Goal: Task Accomplishment & Management: Manage account settings

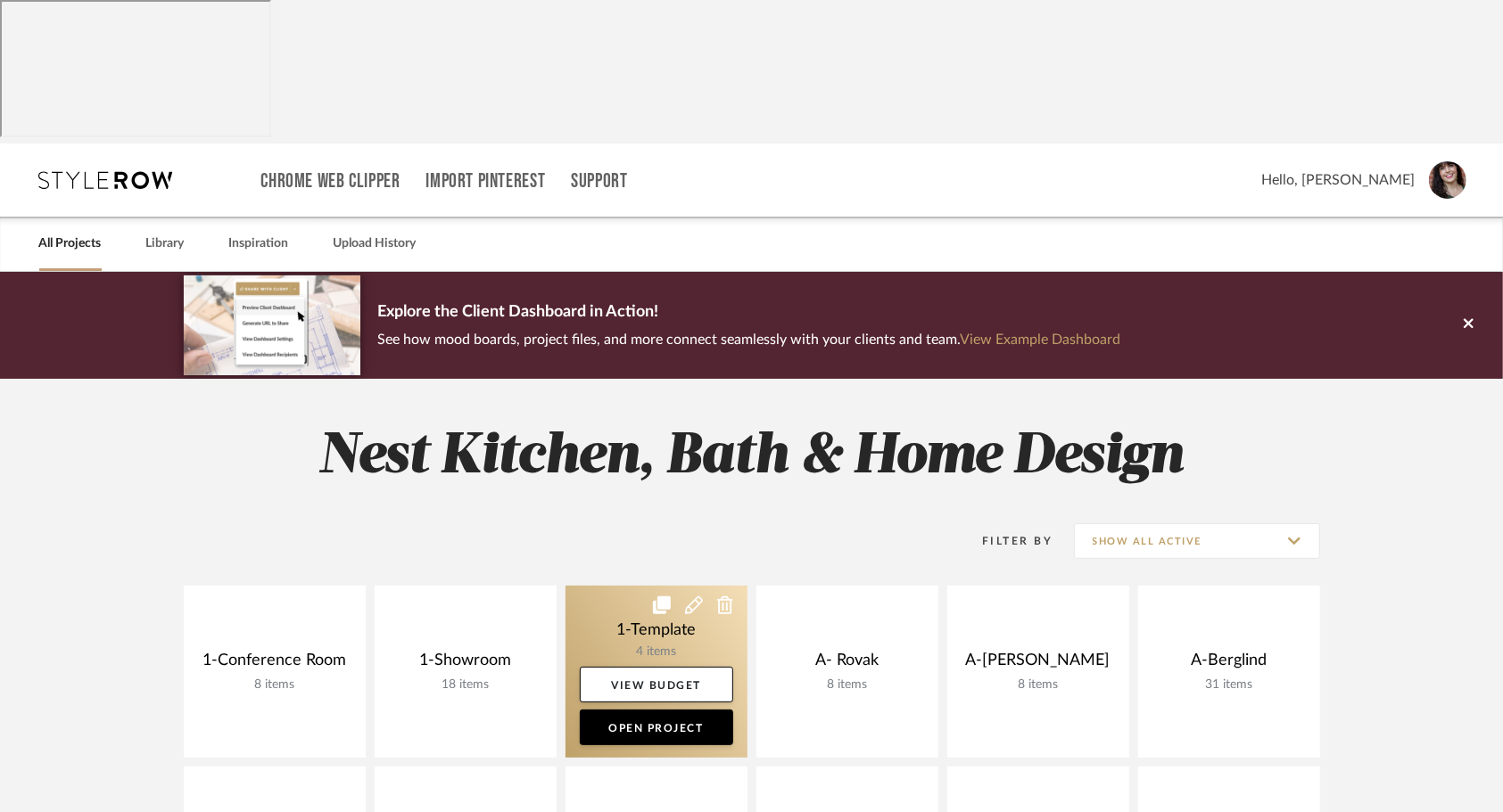
scroll to position [84, 0]
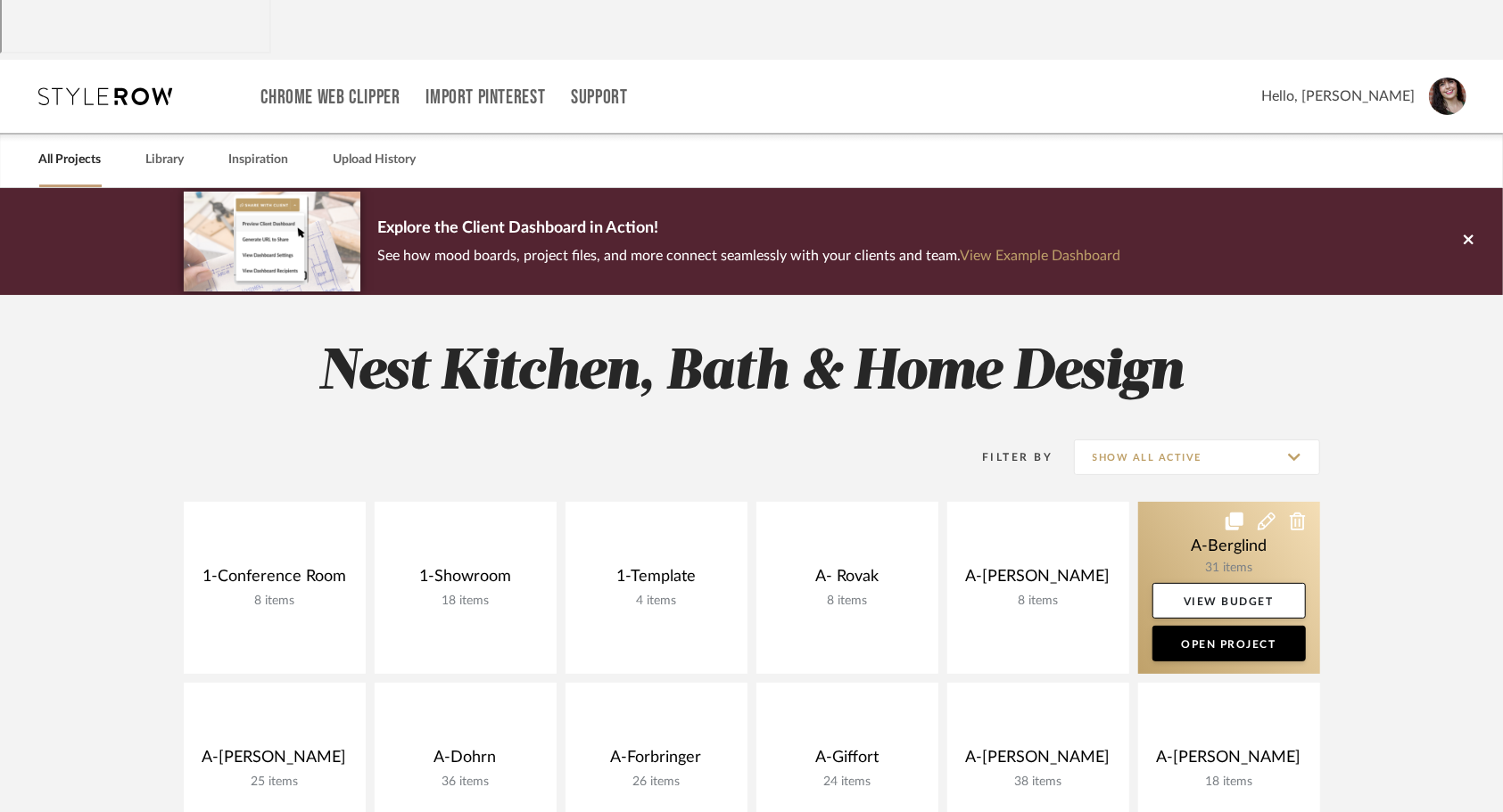
click at [1189, 502] on link at bounding box center [1229, 587] width 182 height 172
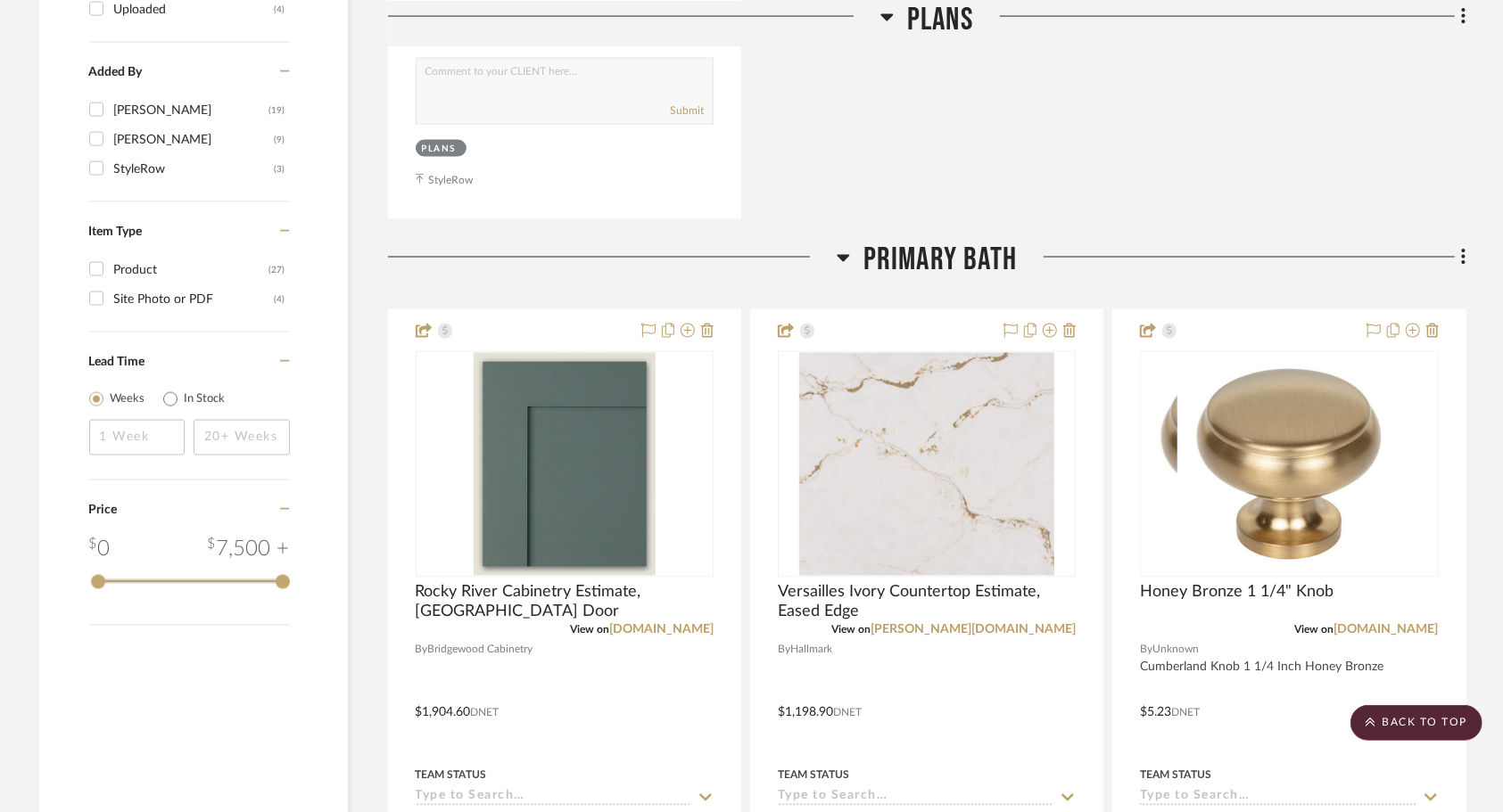
scroll to position [2030, 0]
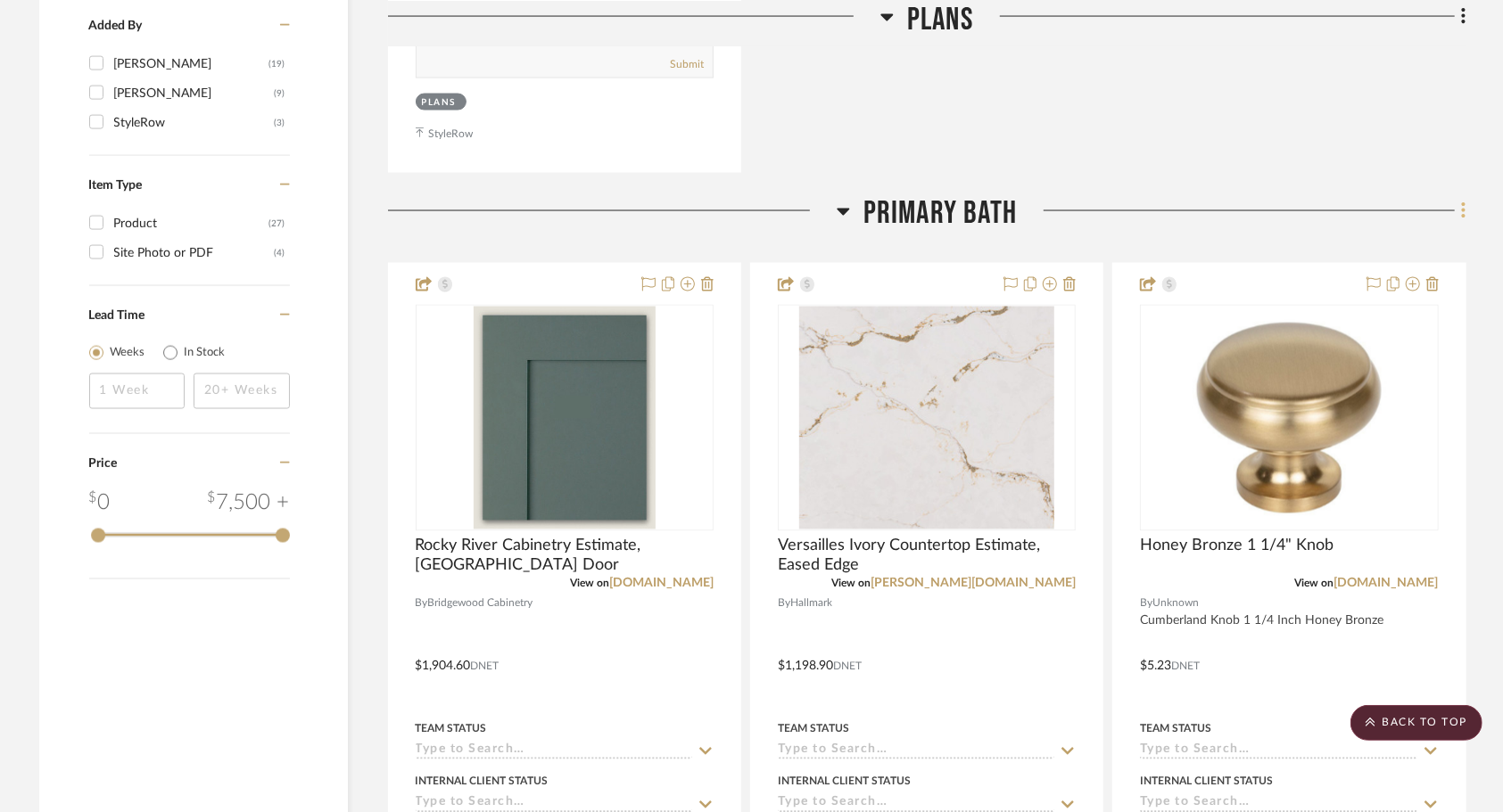
click at [1462, 203] on icon at bounding box center [1463, 211] width 4 height 15
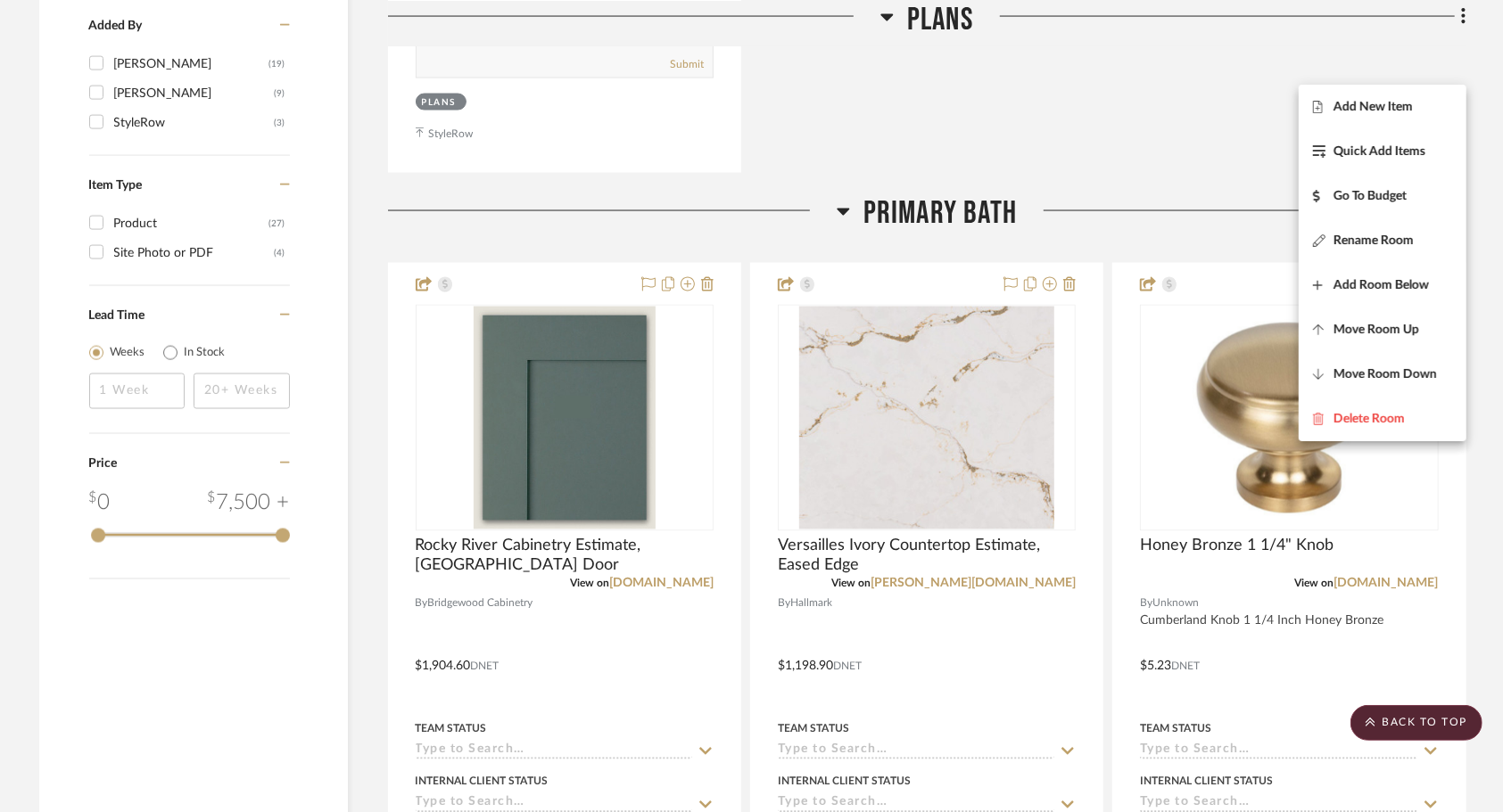
drag, startPoint x: 1401, startPoint y: 110, endPoint x: 1413, endPoint y: 105, distance: 13.0
click at [1413, 105] on span "Add New Item" at bounding box center [1373, 106] width 79 height 15
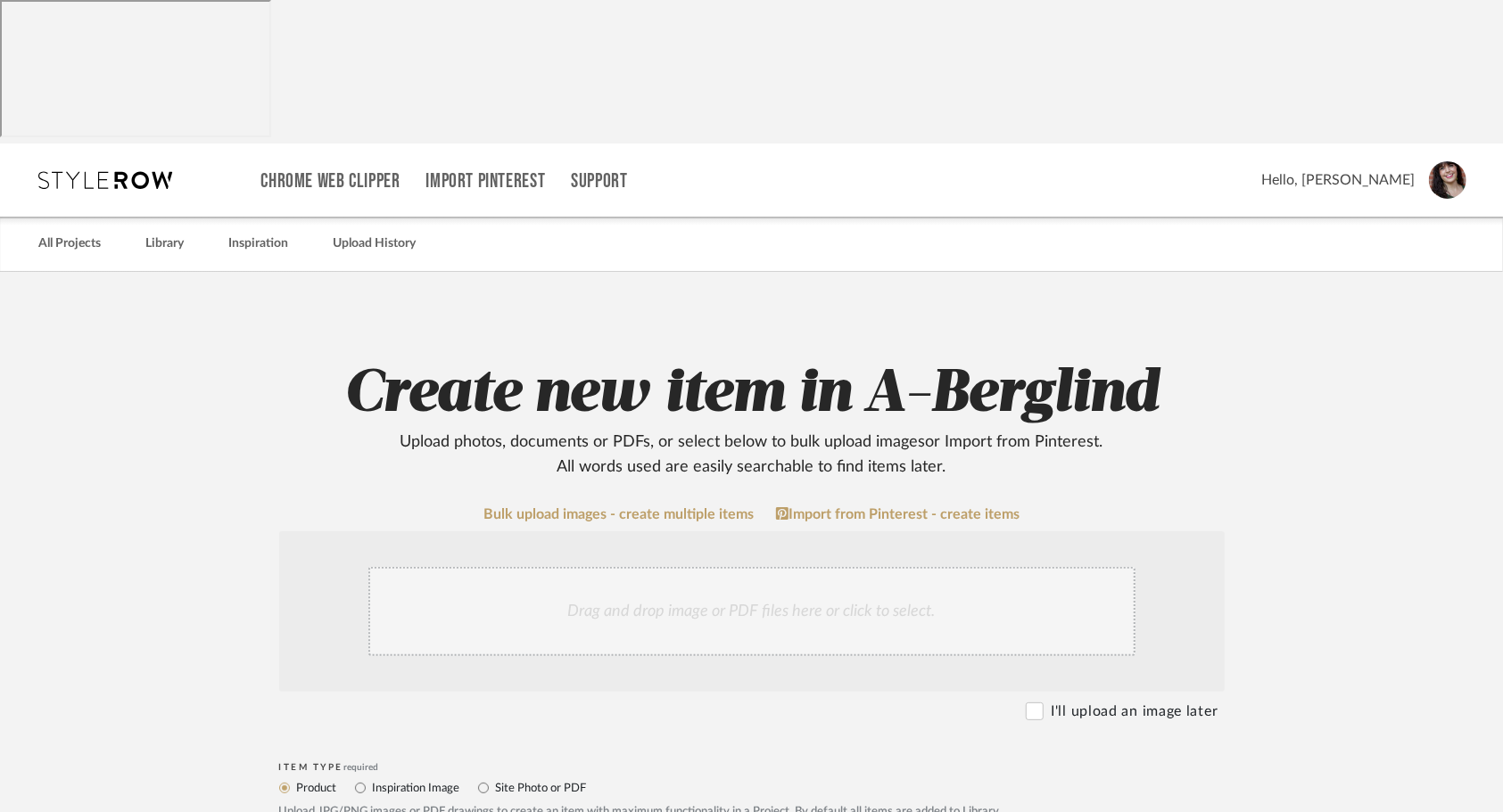
click at [752, 567] on div "Drag and drop image or PDF files here or click to select." at bounding box center [752, 611] width 767 height 89
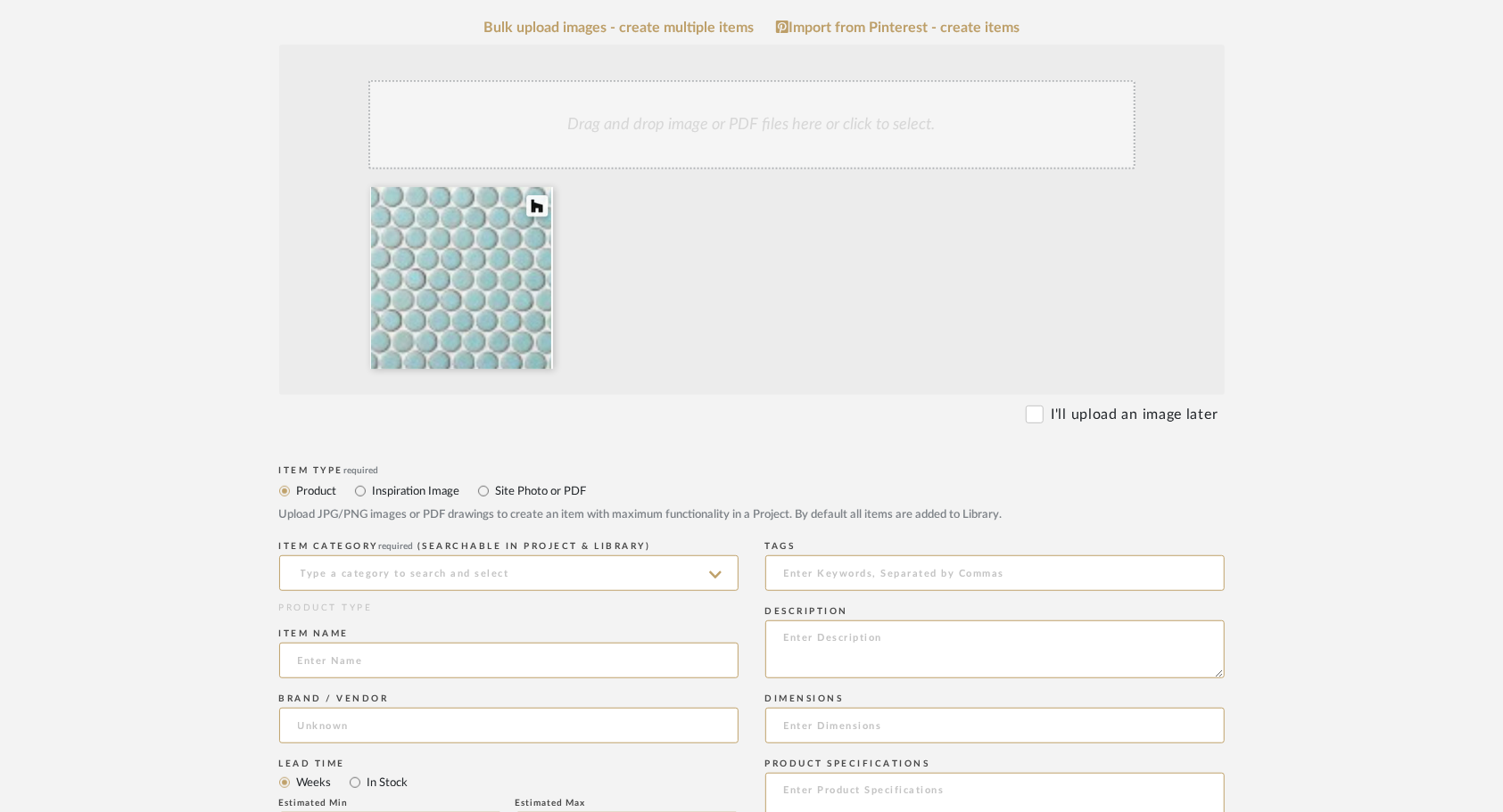
scroll to position [493, 0]
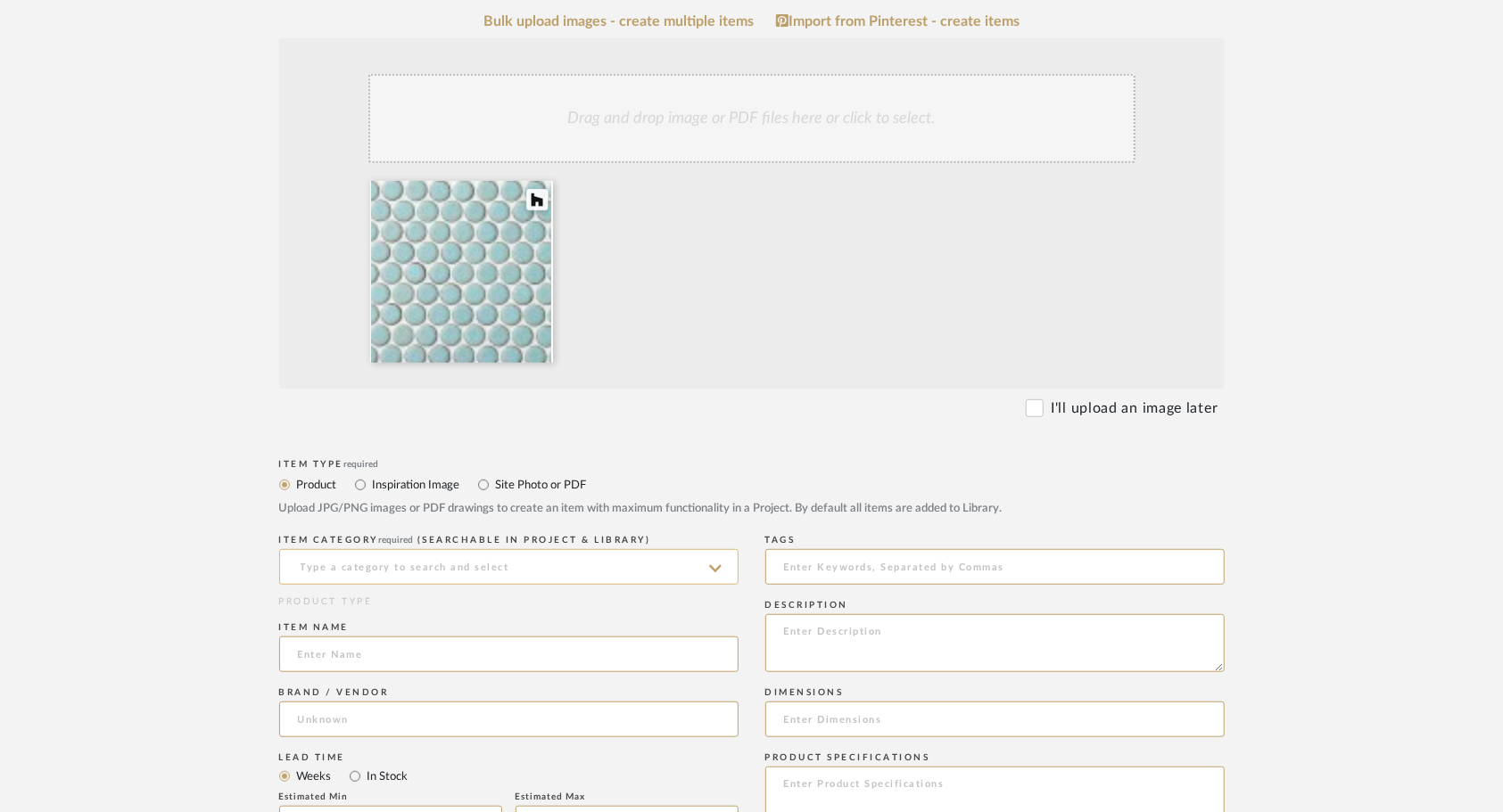
click at [572, 549] on input at bounding box center [508, 566] width 460 height 36
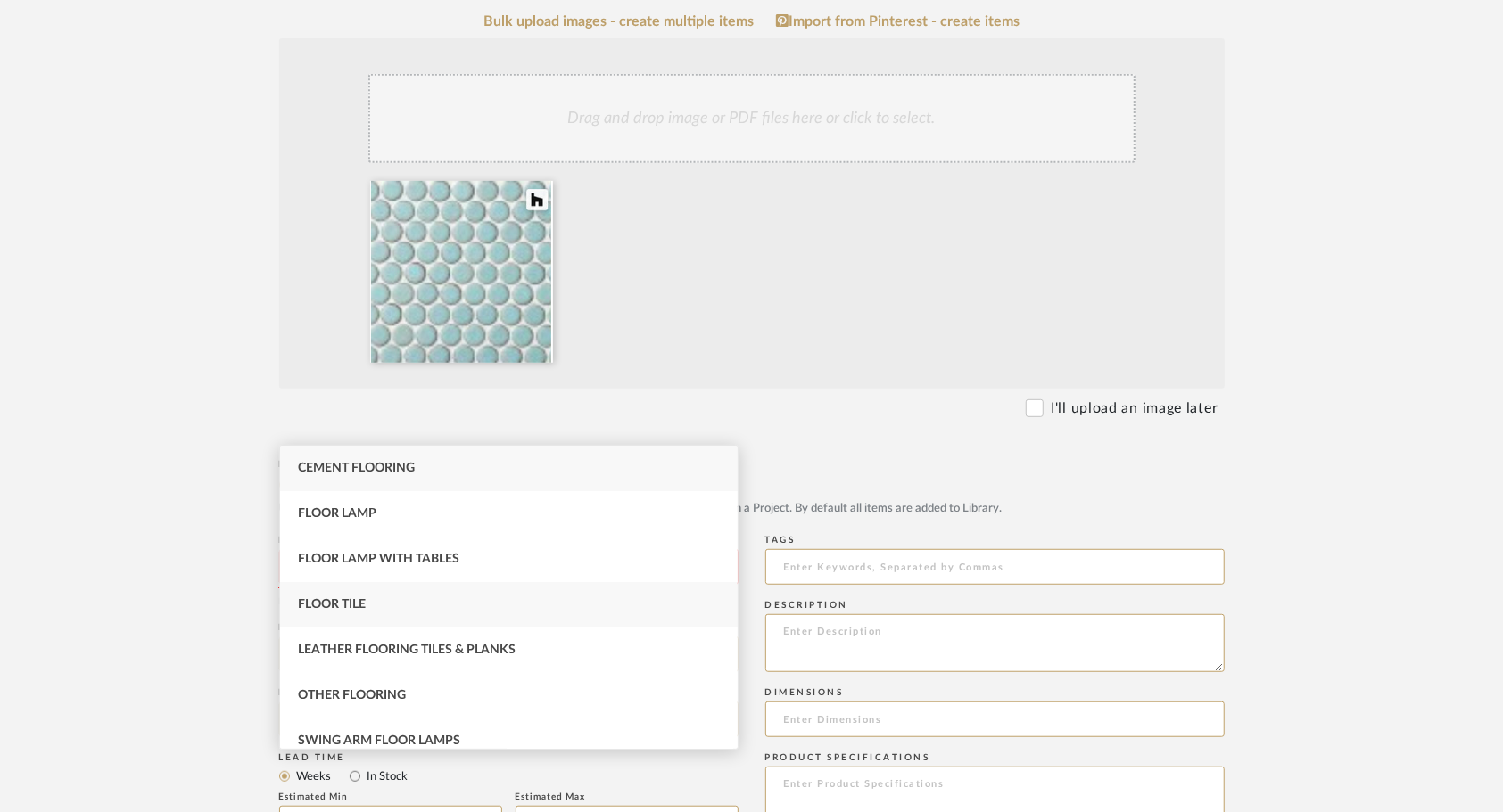
click at [383, 601] on div "Floor Tile" at bounding box center [508, 604] width 458 height 45
type input "Floor Tile"
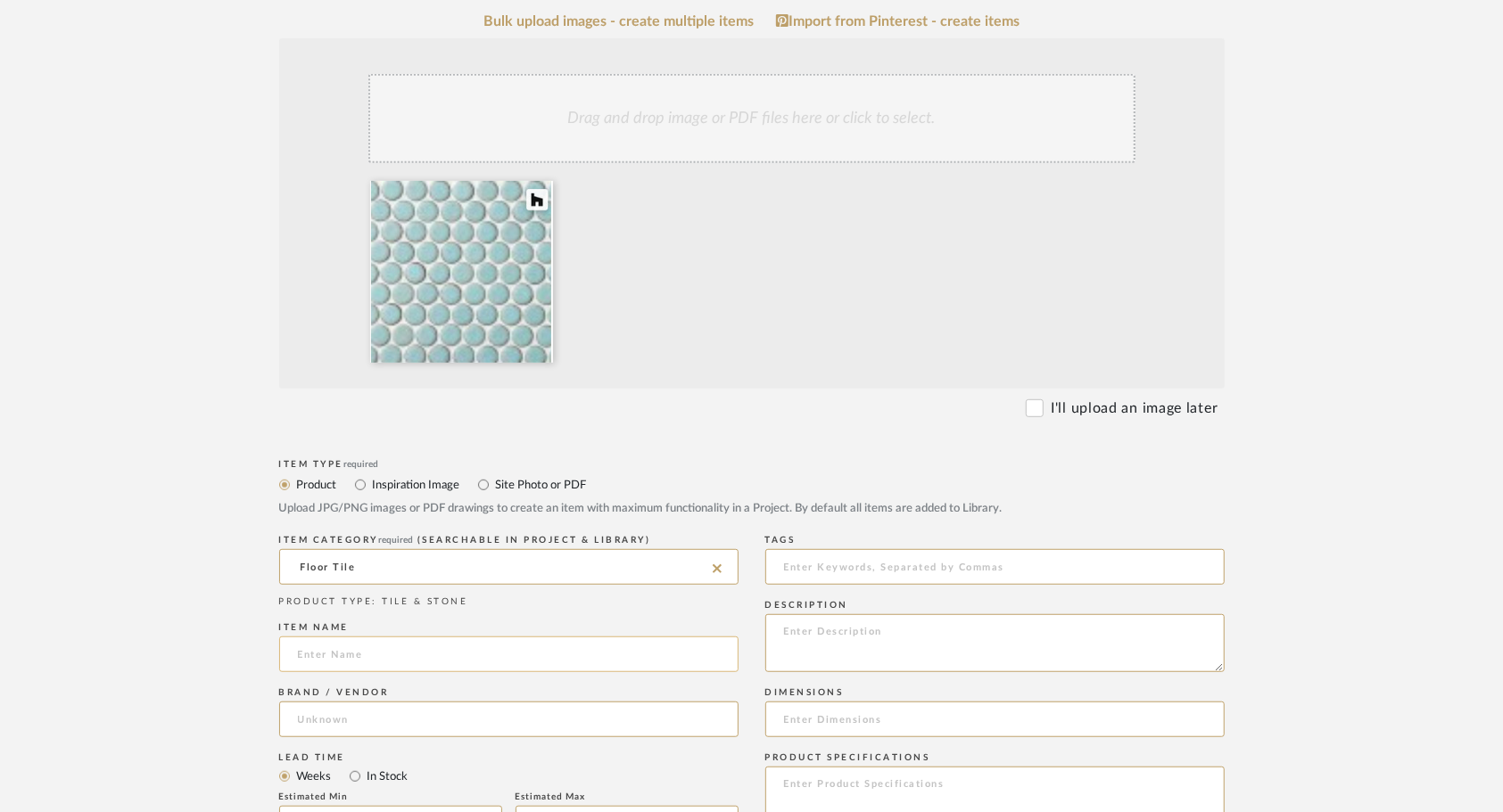
click at [379, 636] on input at bounding box center [508, 654] width 460 height 36
click at [383, 702] on input at bounding box center [508, 719] width 460 height 36
click at [415, 618] on div "Item name Aqua [PERSON_NAME]" at bounding box center [508, 650] width 460 height 65
click at [412, 636] on input "Aqua [PERSON_NAME] TIle" at bounding box center [508, 654] width 460 height 36
type input "Aqua [PERSON_NAME] Tile"
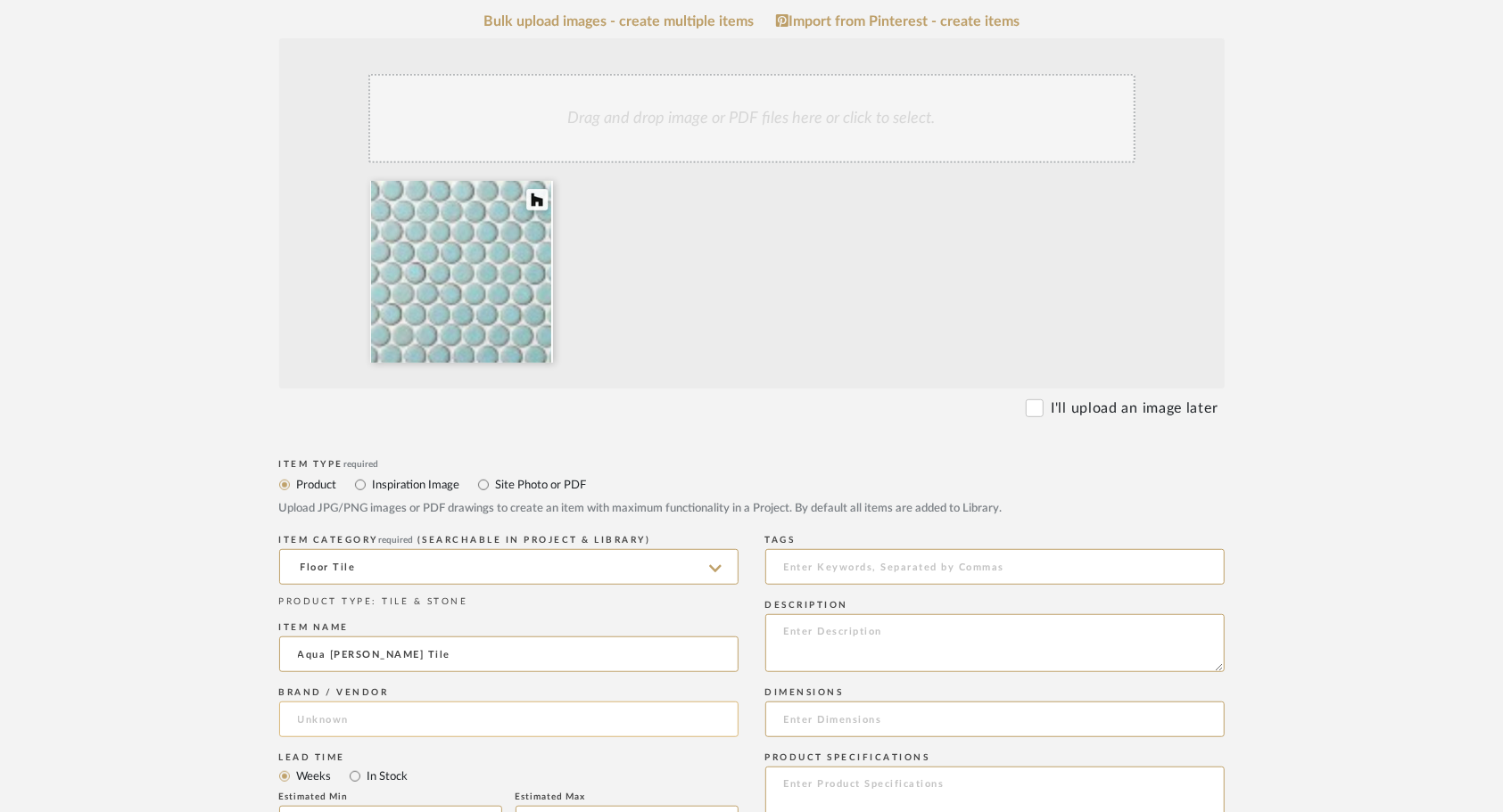
click at [409, 702] on input at bounding box center [508, 719] width 460 height 36
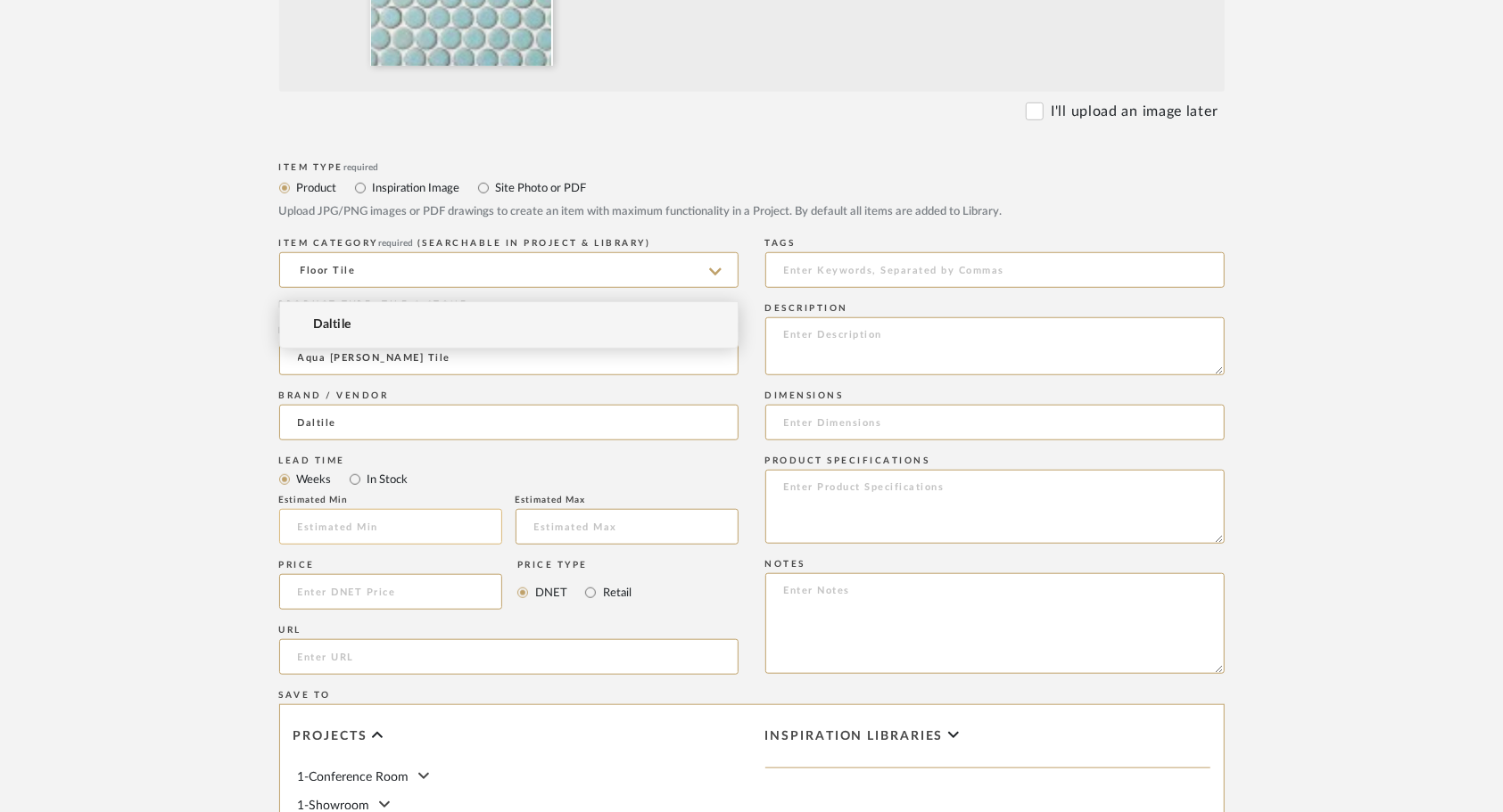
scroll to position [791, 0]
type input "Daltile"
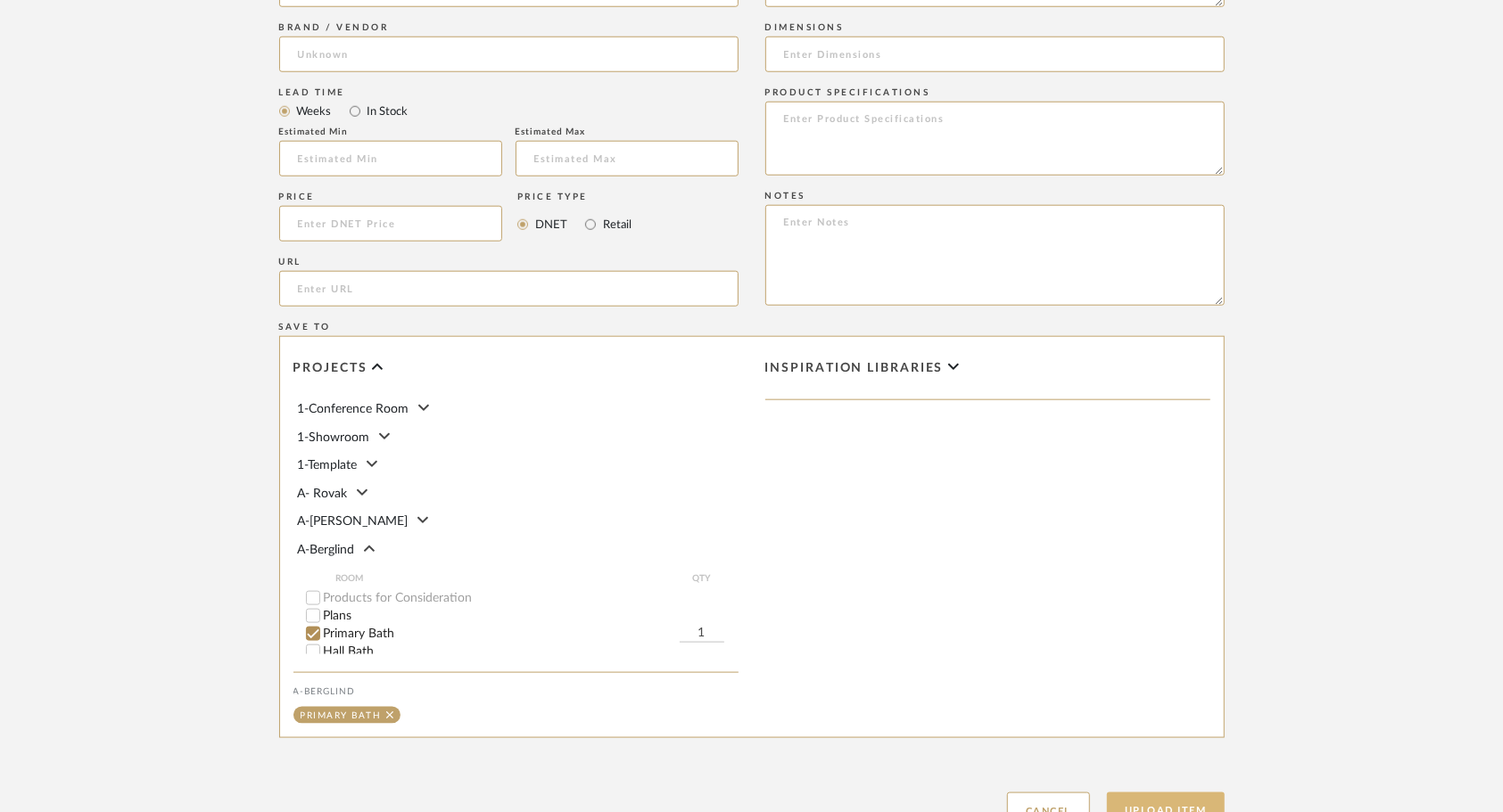
click at [1137, 793] on button "Upload Item" at bounding box center [1166, 811] width 118 height 37
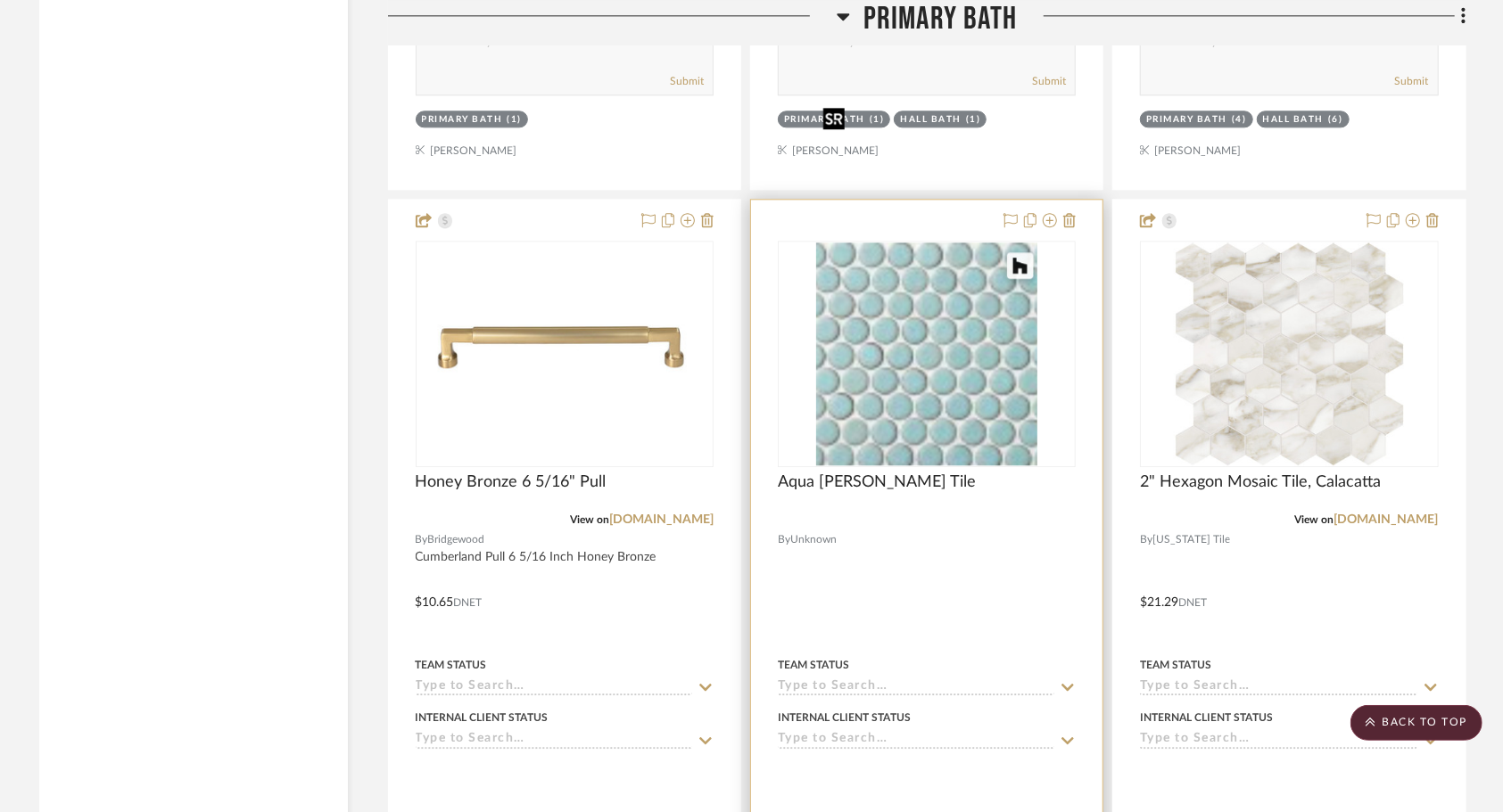
scroll to position [2895, 0]
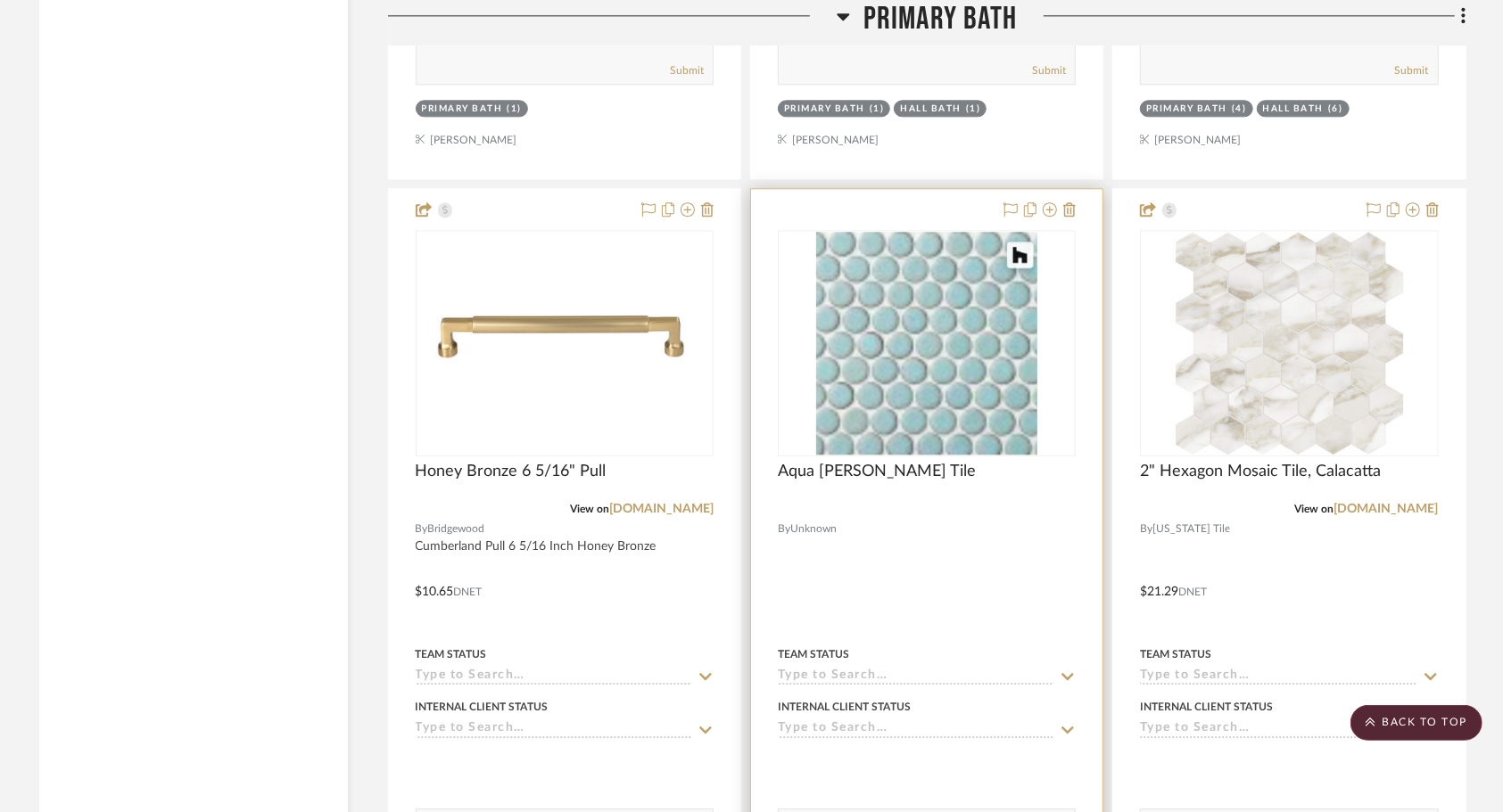
click at [1015, 809] on textarea at bounding box center [926, 826] width 296 height 34
click at [922, 413] on div at bounding box center [926, 578] width 352 height 780
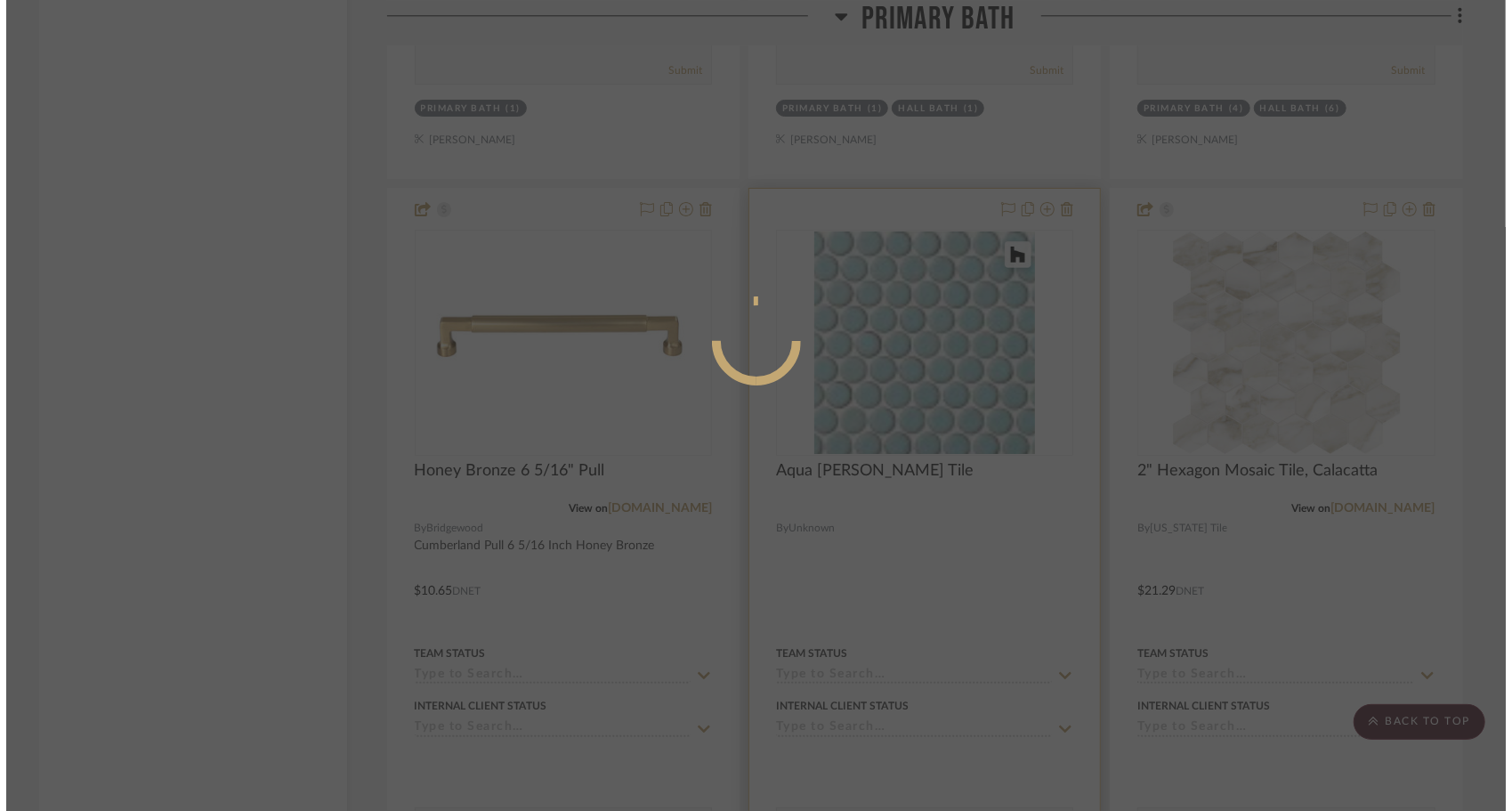
scroll to position [0, 0]
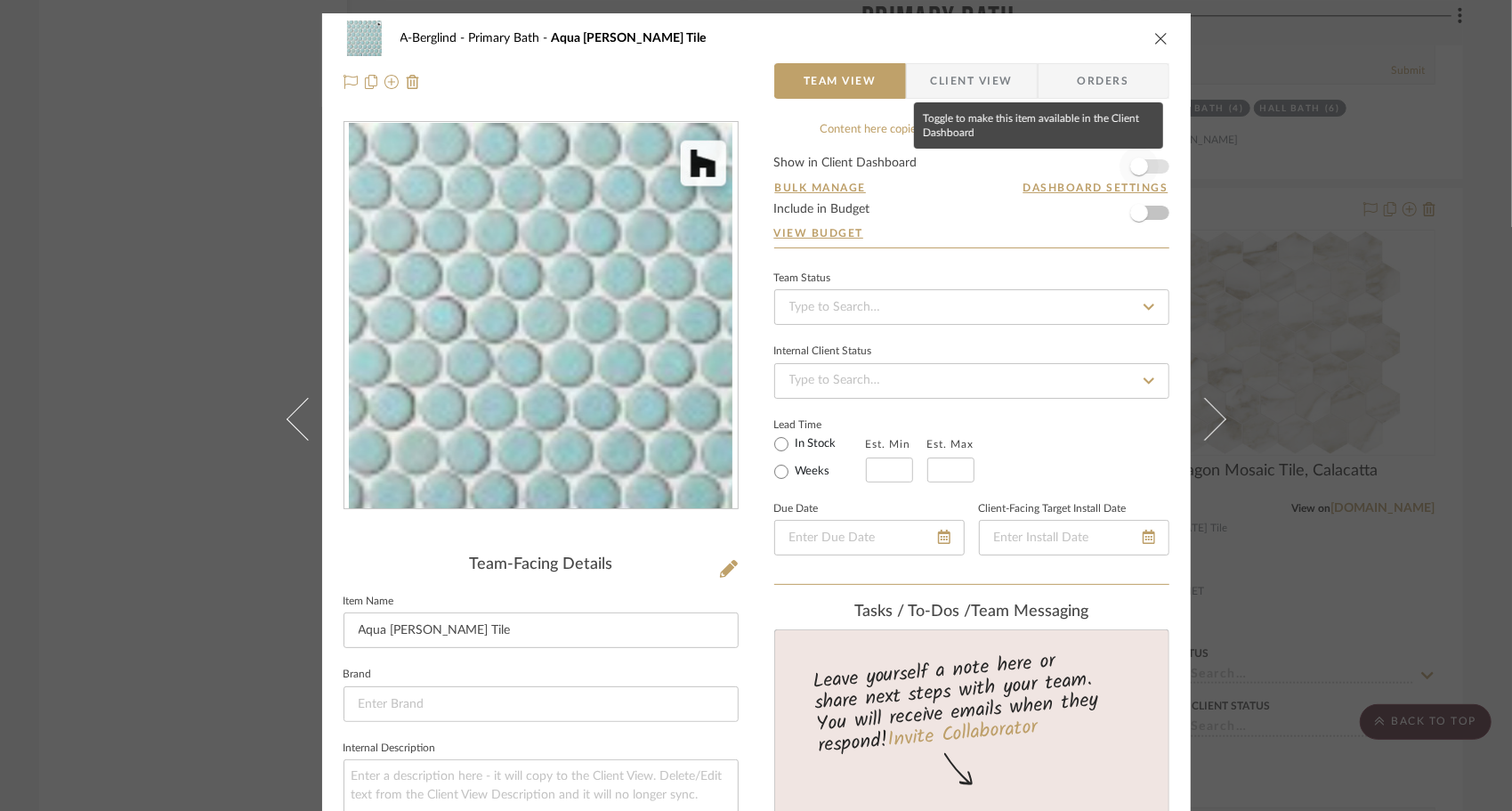
click at [1143, 168] on span "button" at bounding box center [1139, 166] width 40 height 40
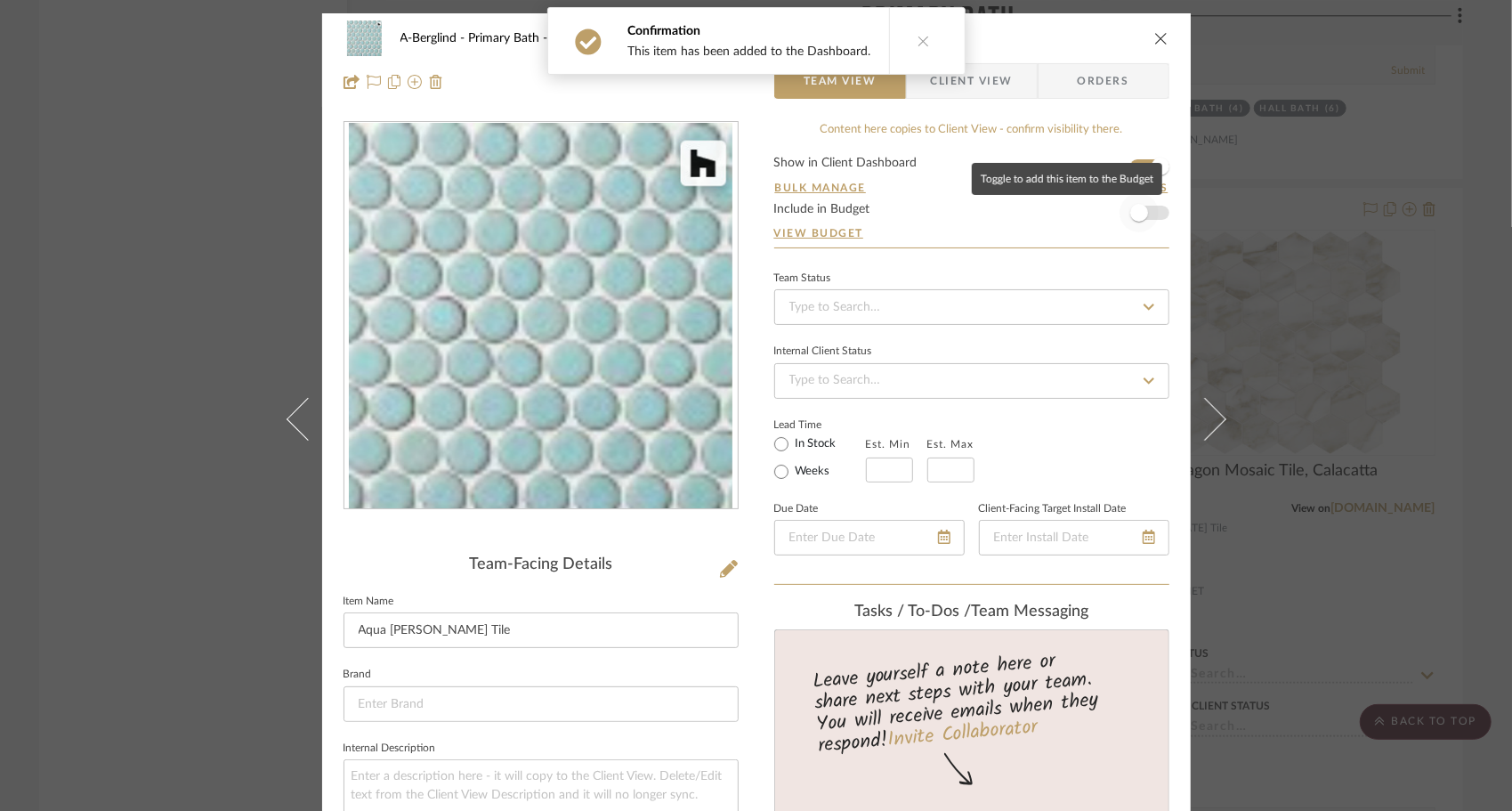
click at [1145, 211] on span "button" at bounding box center [1139, 212] width 40 height 40
click at [1157, 38] on icon "close" at bounding box center [1161, 38] width 14 height 14
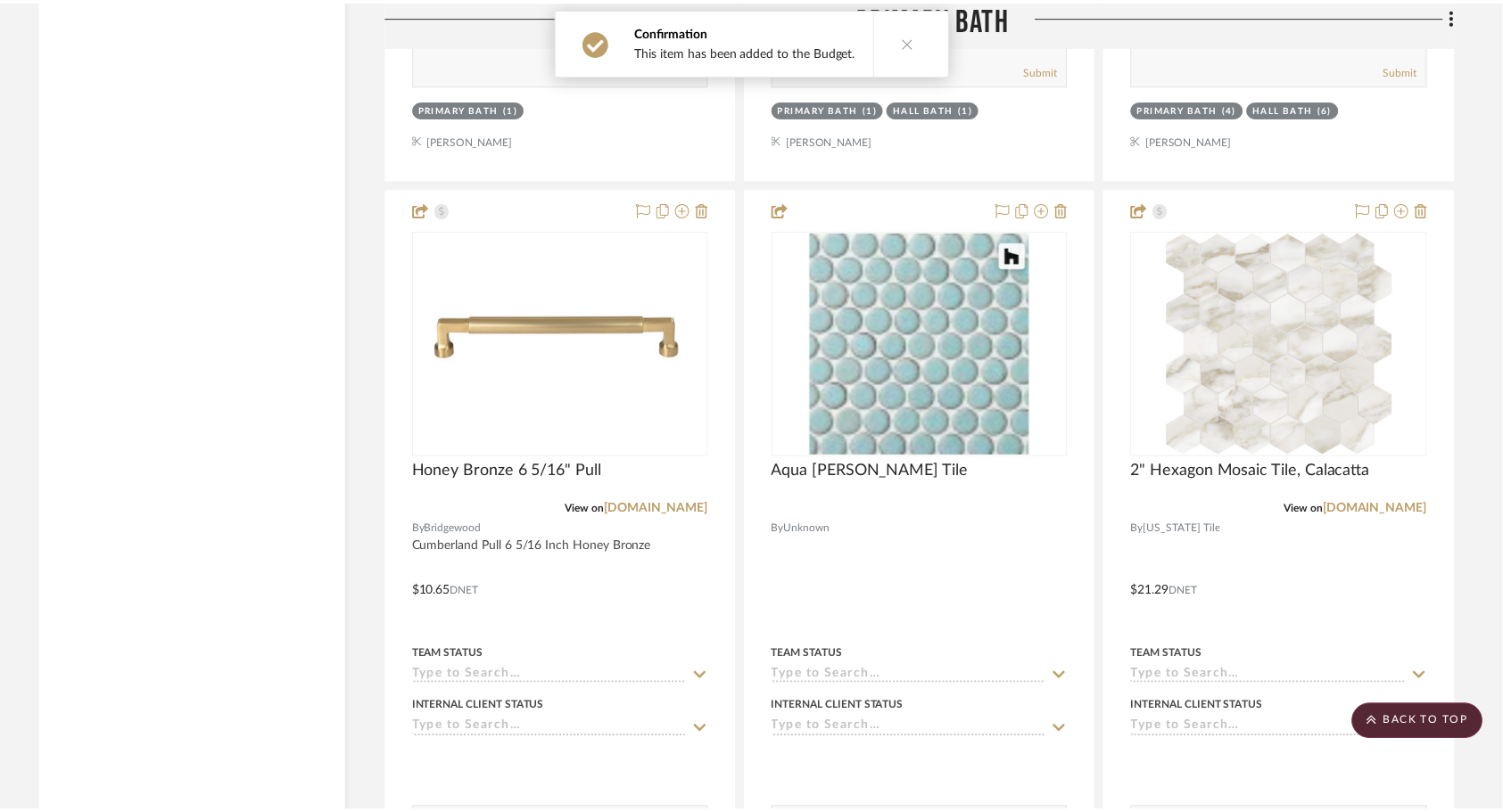
scroll to position [2895, 0]
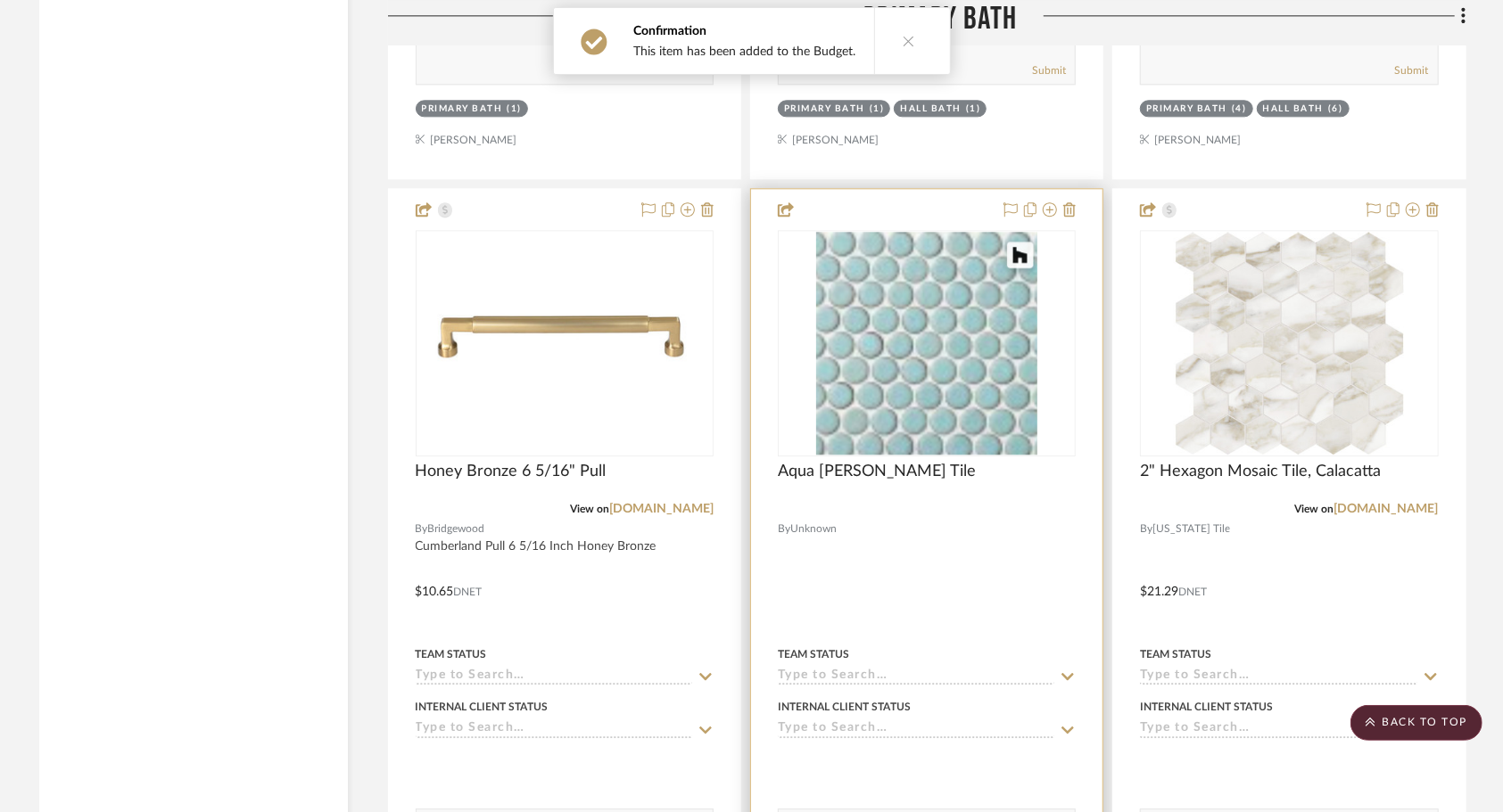
click at [944, 809] on textarea at bounding box center [926, 826] width 296 height 34
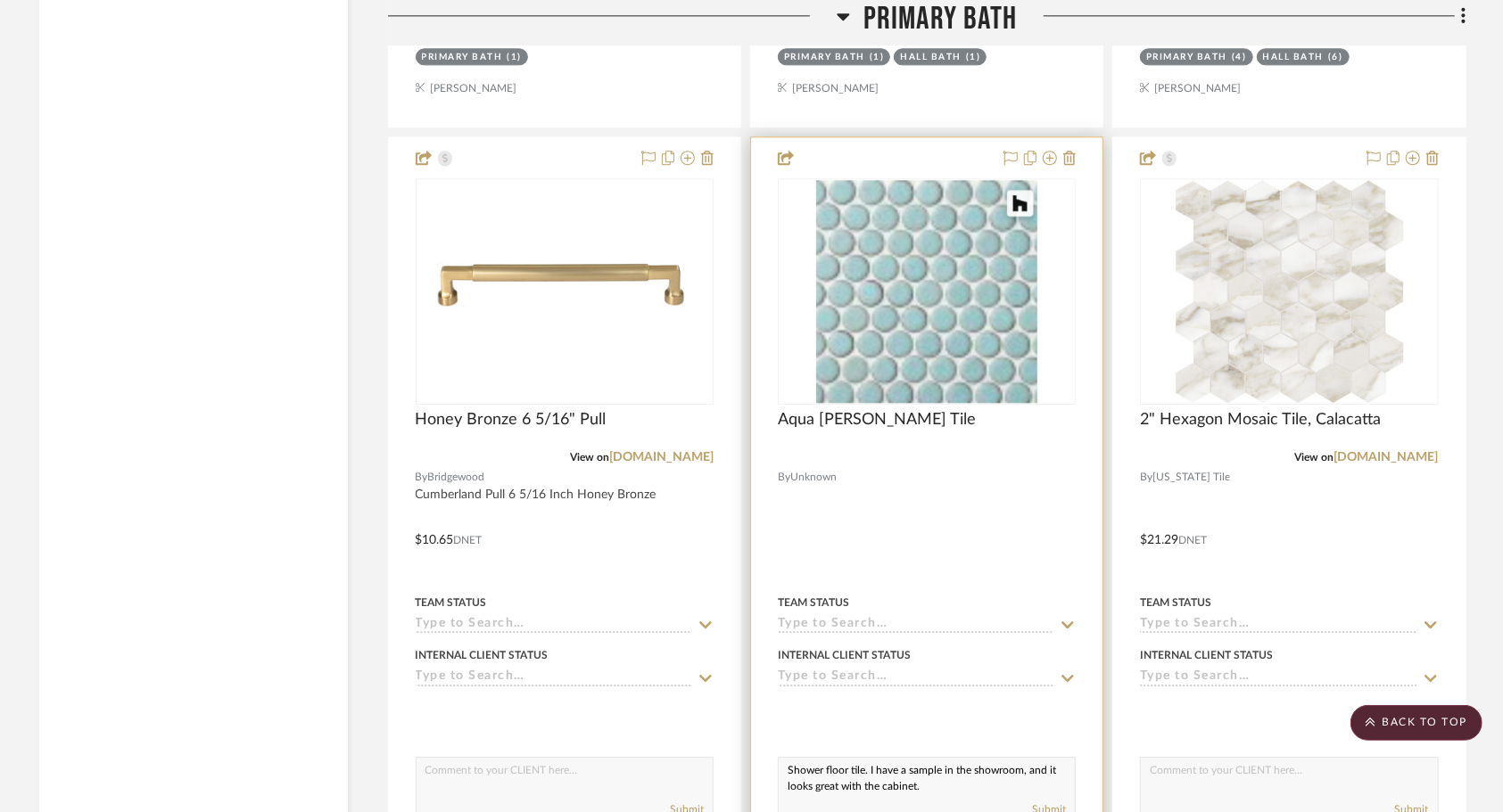
scroll to position [2942, 0]
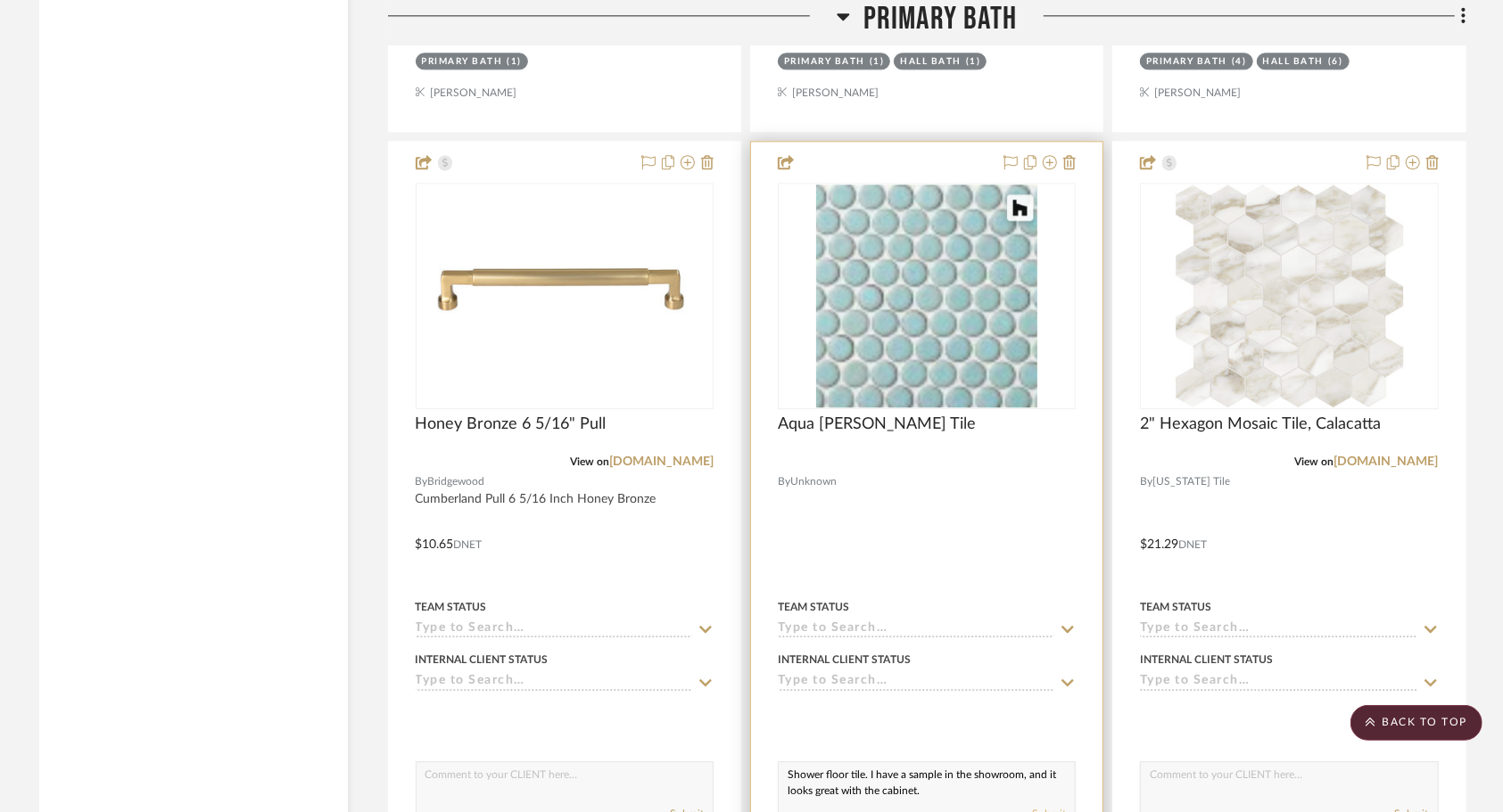
type textarea "Shower floor tile. I have a sample in the showroom, and it looks great with the…"
click at [1052, 806] on button "Submit" at bounding box center [1048, 813] width 34 height 16
